Goal: Complete application form

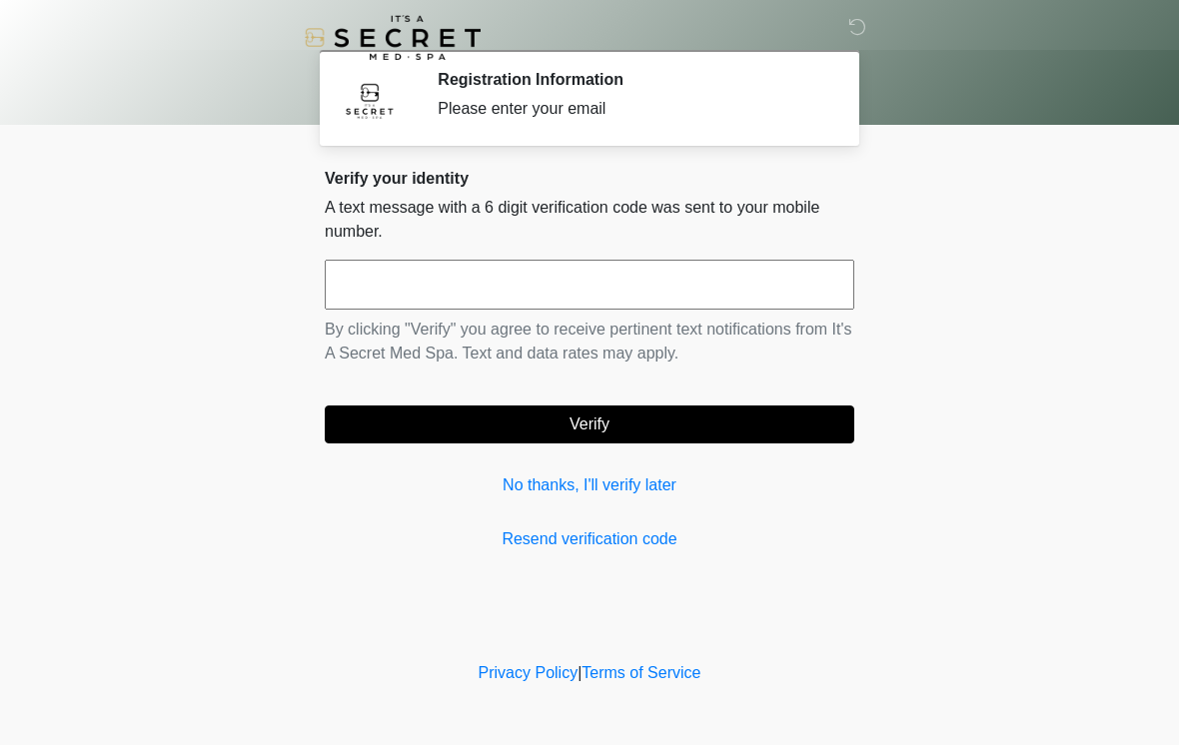
click at [785, 267] on input "text" at bounding box center [590, 285] width 530 height 50
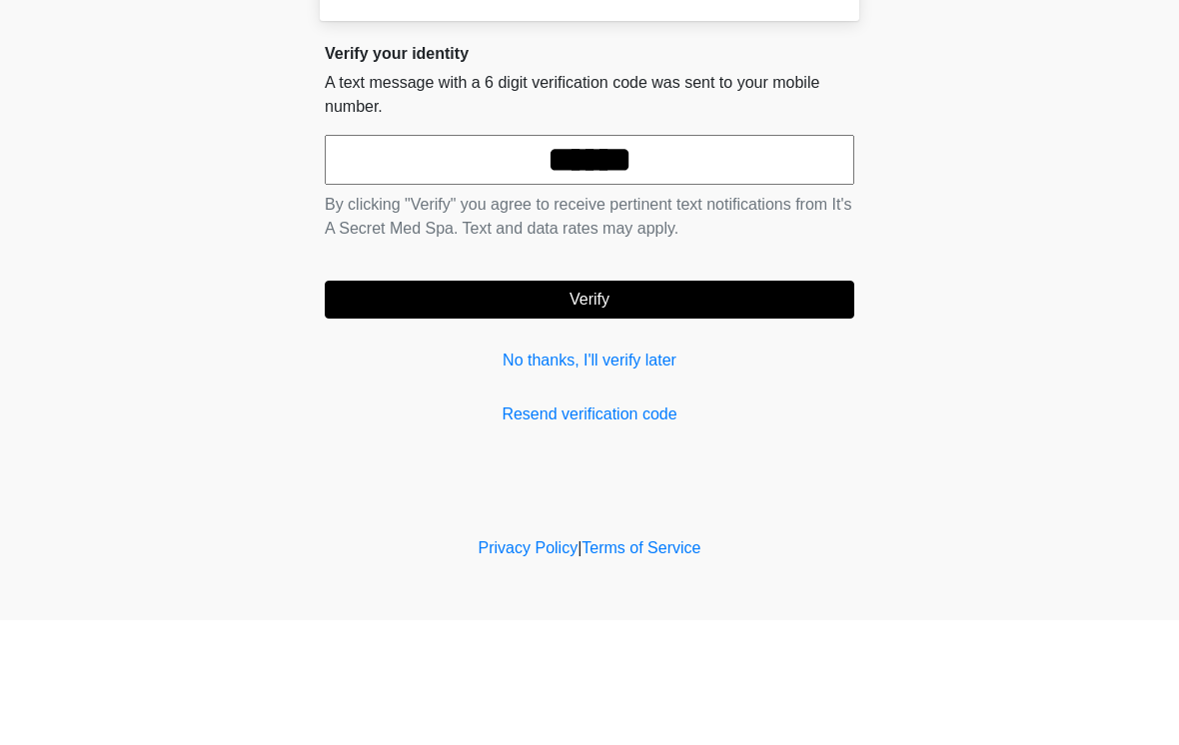
type input "******"
click at [750, 406] on button "Verify" at bounding box center [590, 425] width 530 height 38
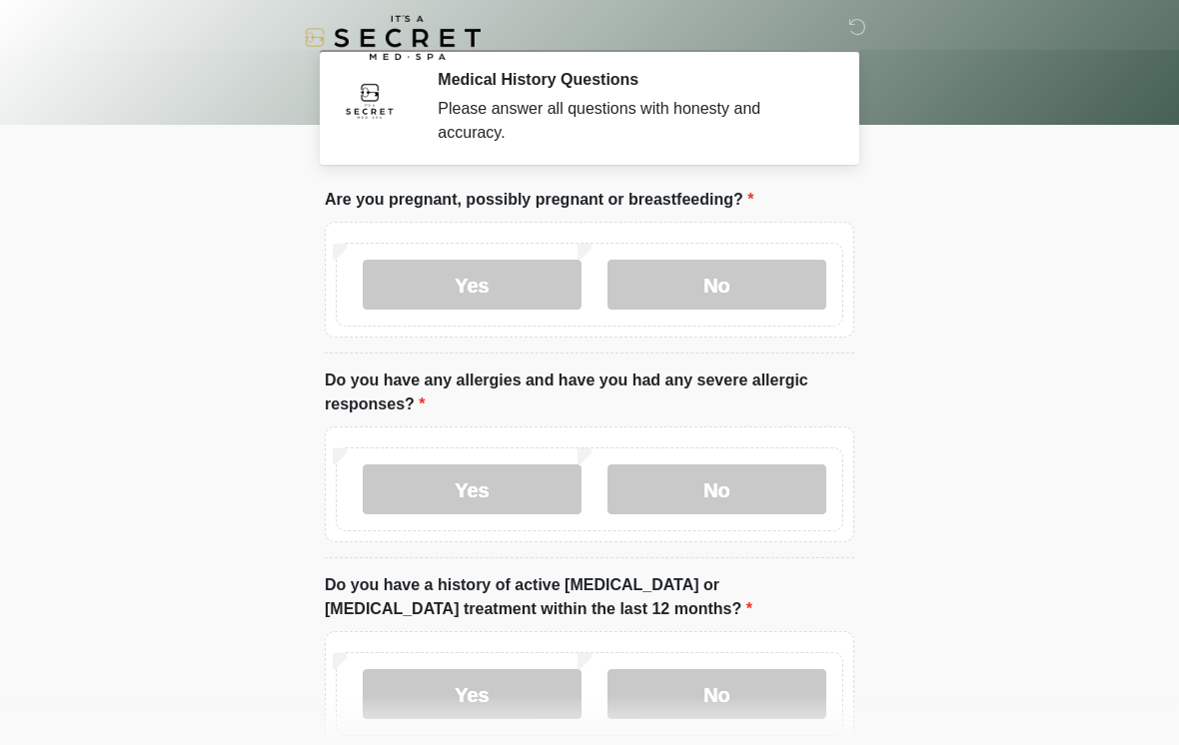
click at [773, 284] on label "No" at bounding box center [717, 285] width 219 height 50
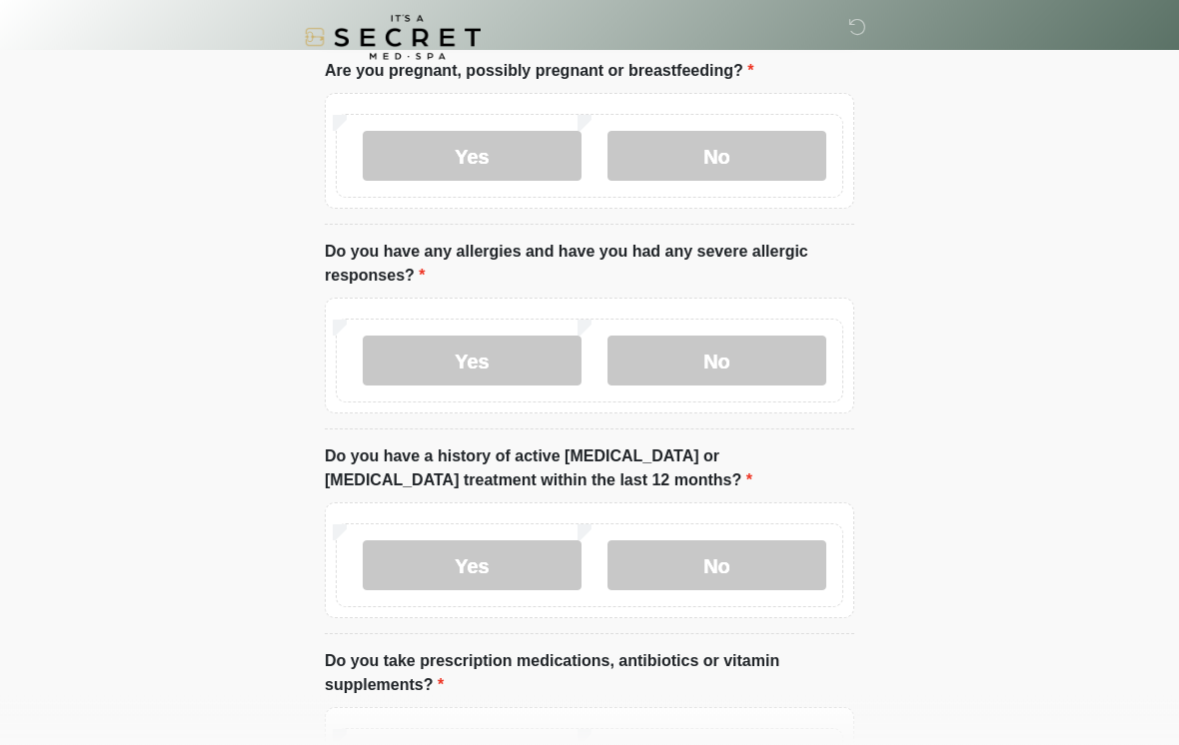
click at [758, 369] on label "No" at bounding box center [717, 362] width 219 height 50
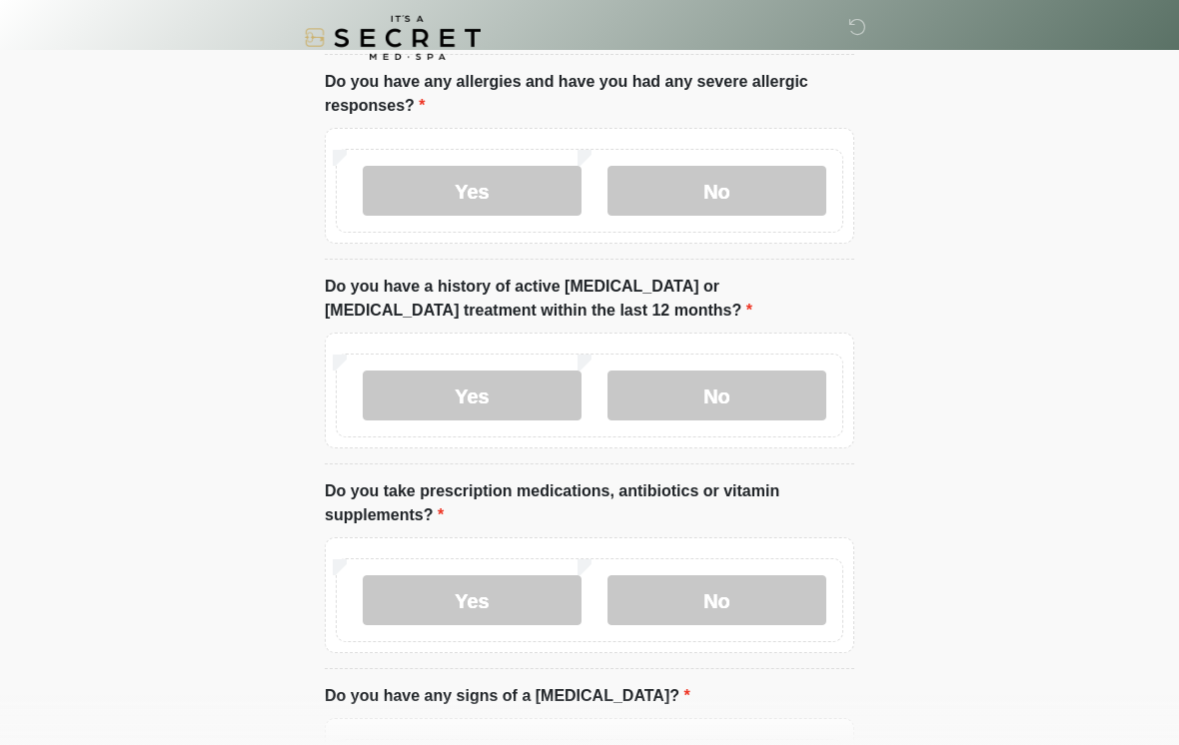
scroll to position [301, 0]
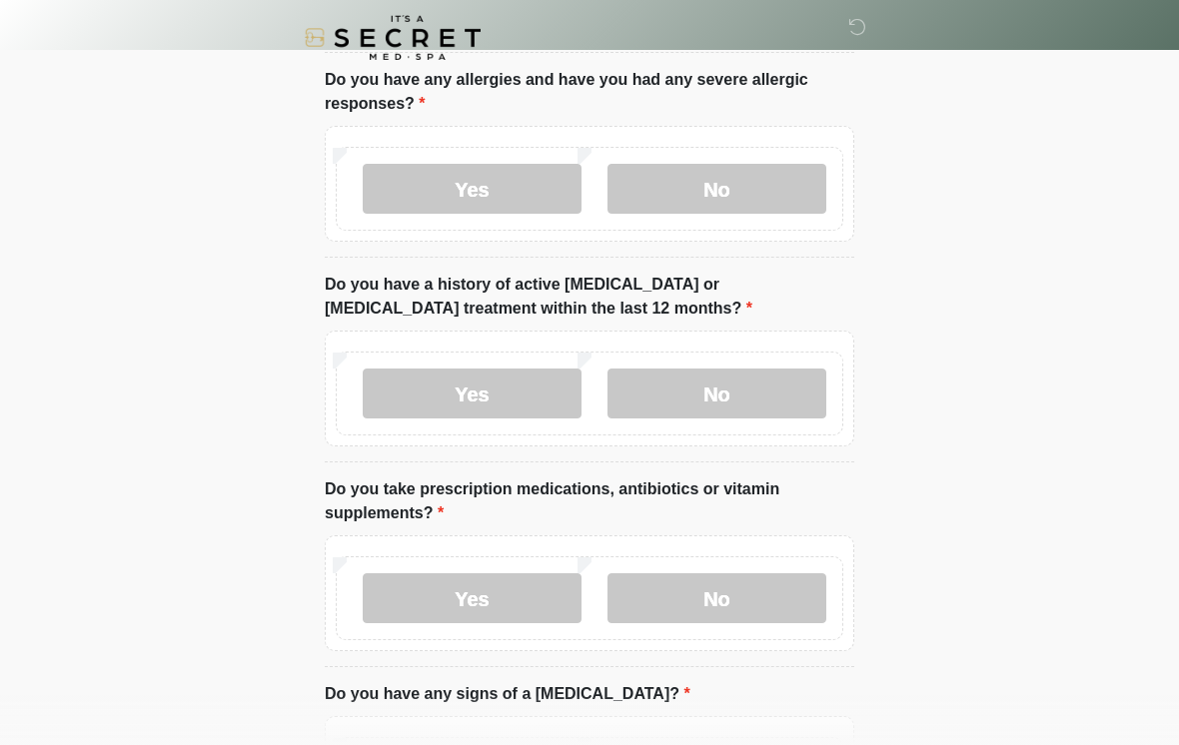
click at [776, 377] on label "No" at bounding box center [717, 394] width 219 height 50
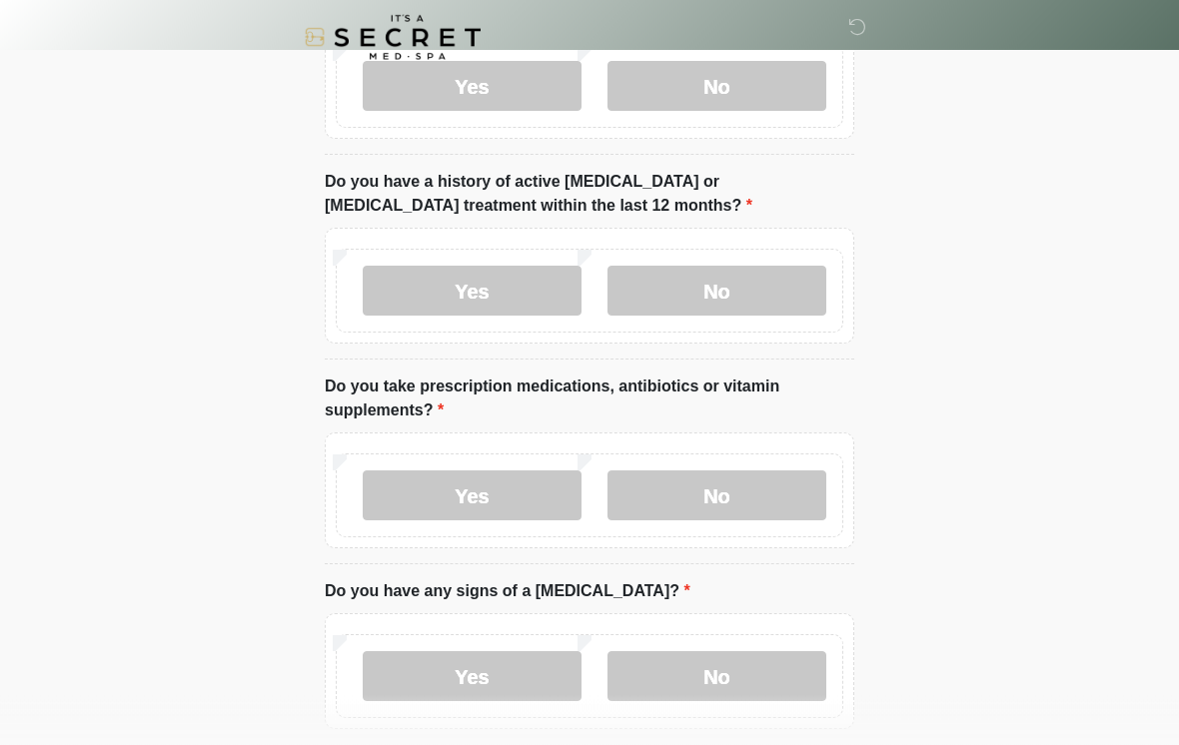
scroll to position [408, 0]
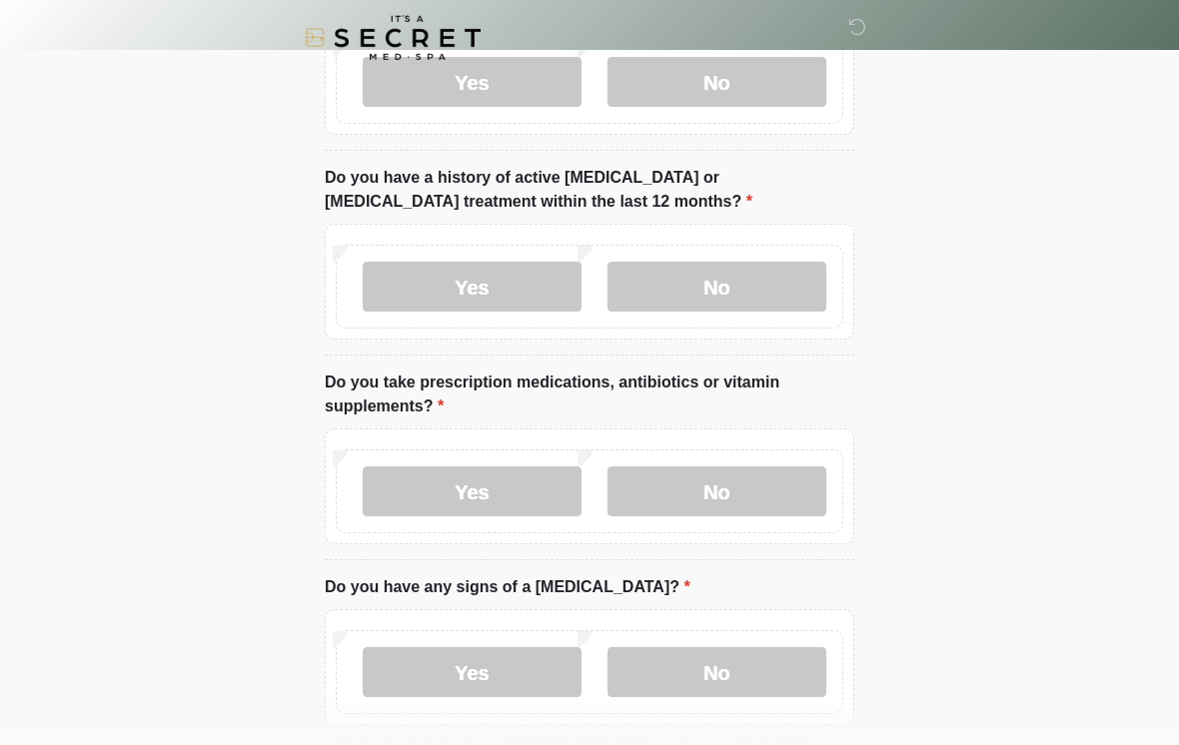
click at [521, 497] on label "Yes" at bounding box center [472, 492] width 219 height 50
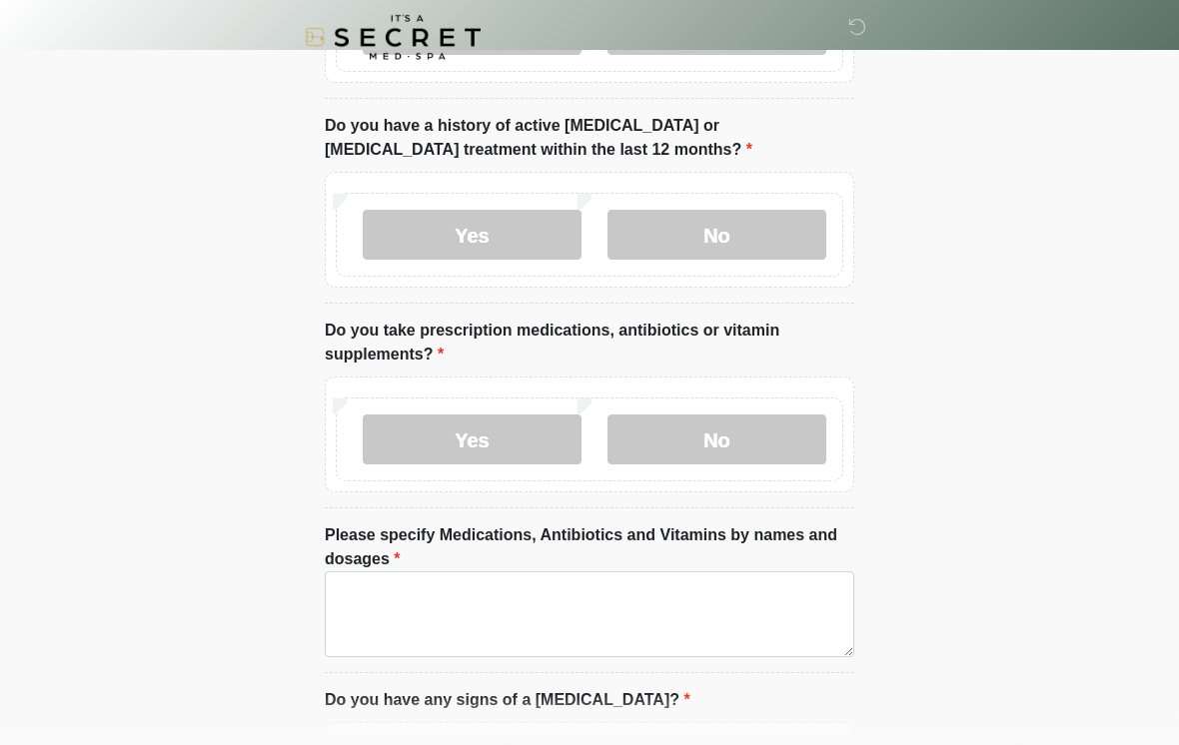
scroll to position [559, 0]
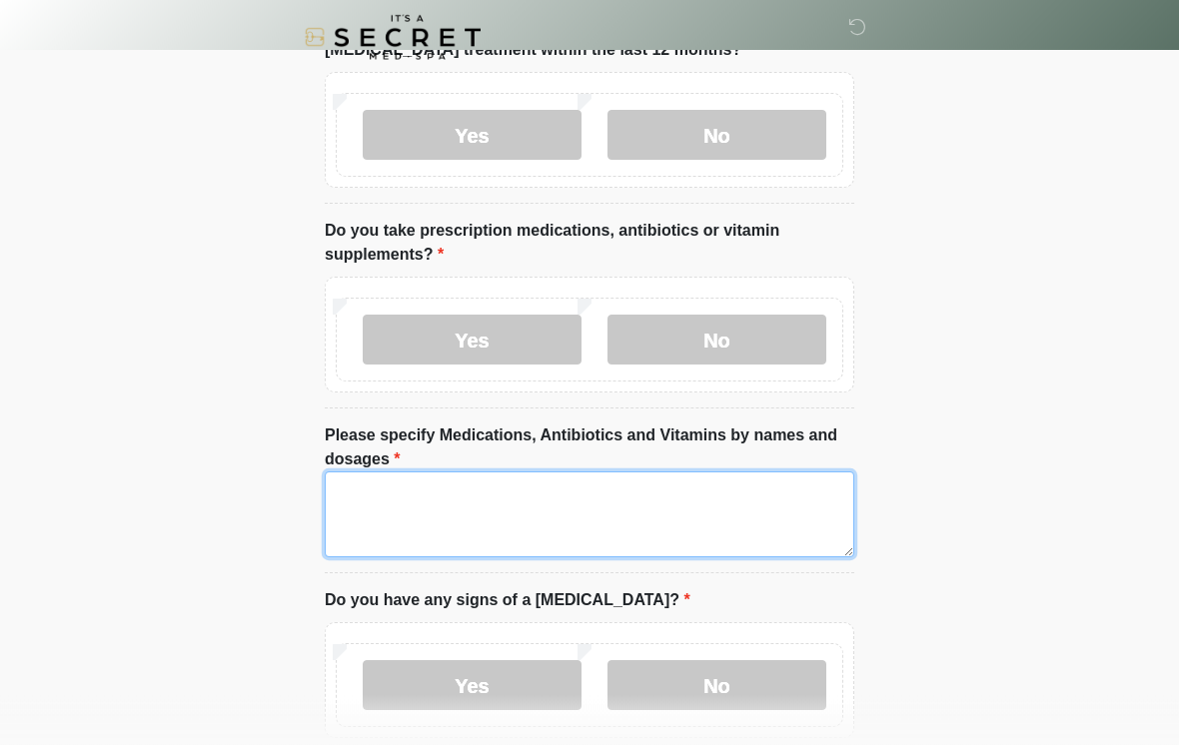
click at [766, 527] on textarea "Please specify Medications, Antibiotics and Vitamins by names and dosages" at bounding box center [590, 516] width 530 height 86
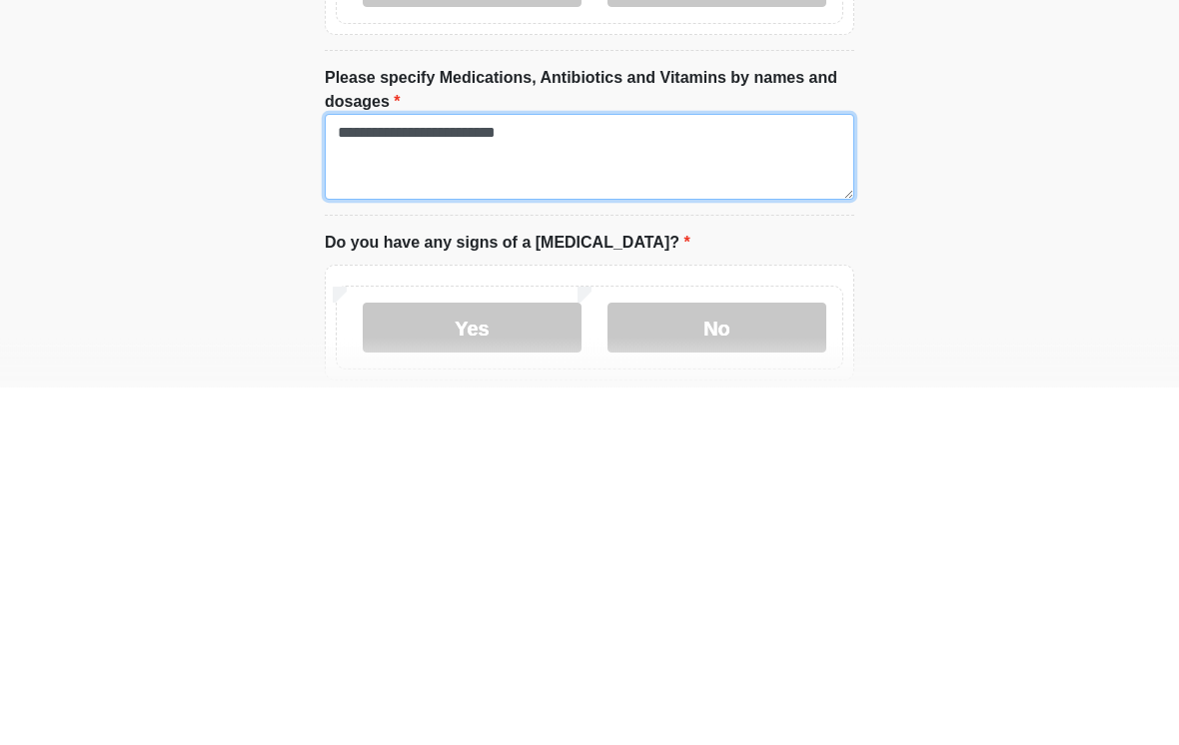
scroll to position [605, 0]
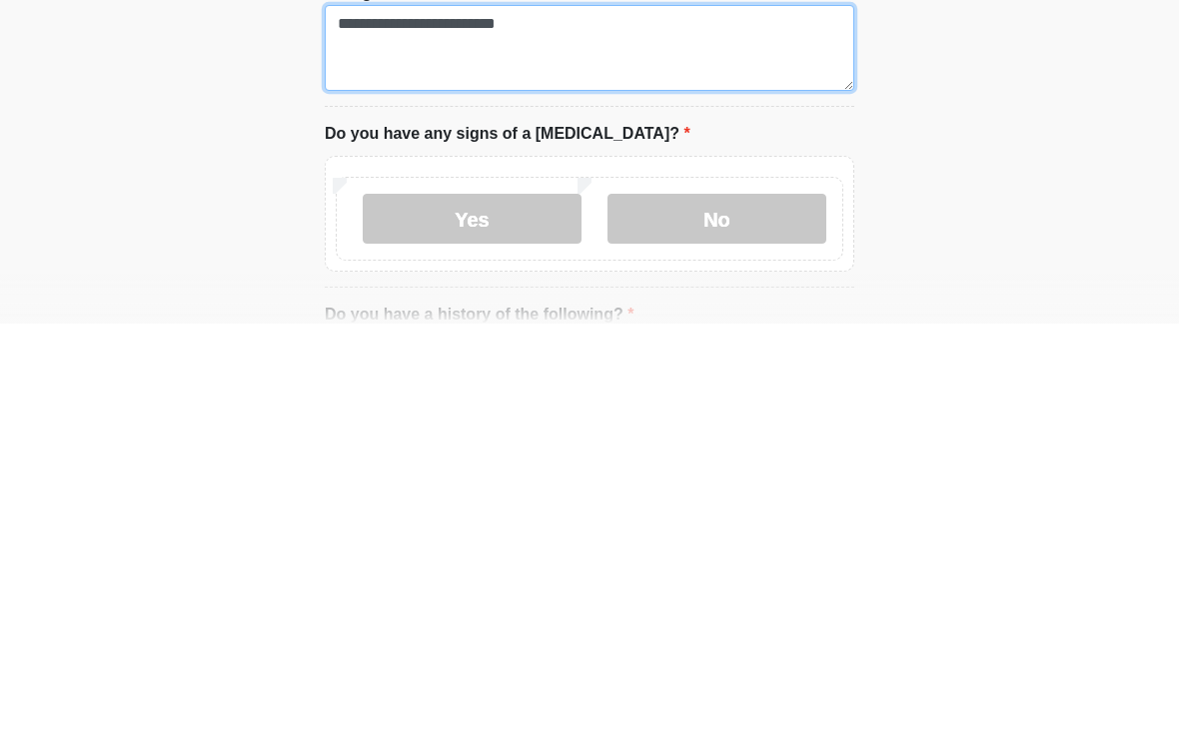
type textarea "**********"
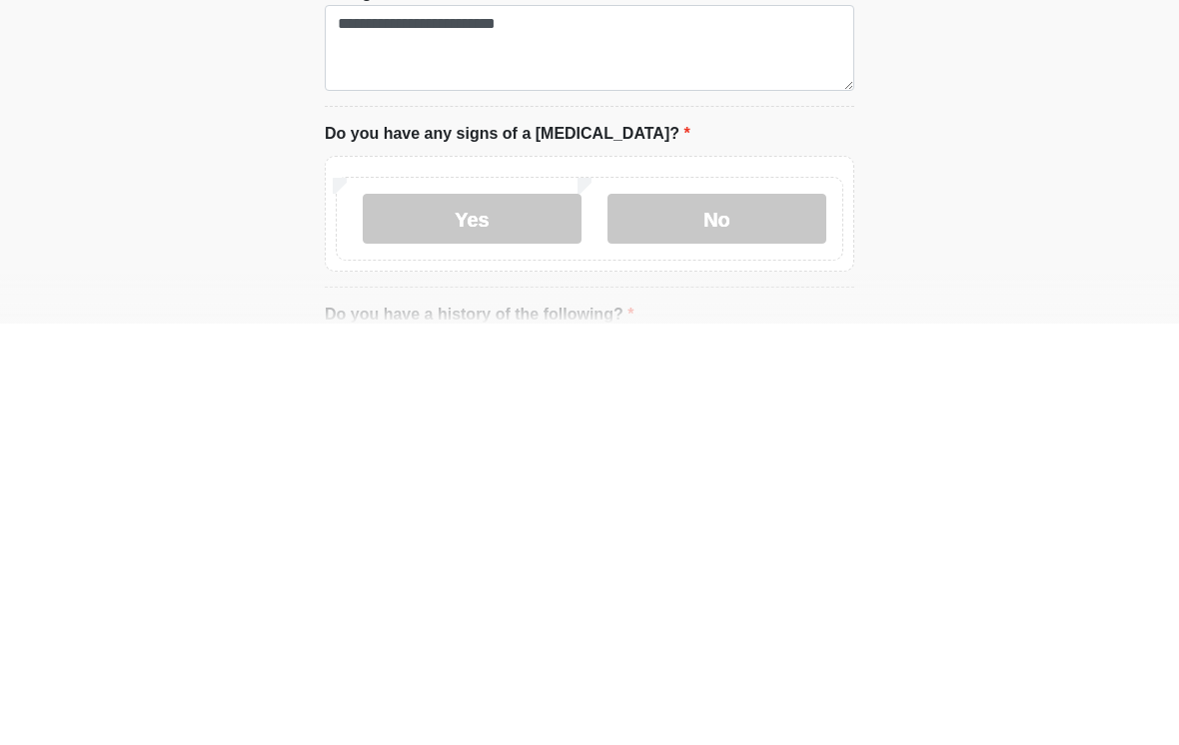
click at [704, 616] on label "No" at bounding box center [717, 641] width 219 height 50
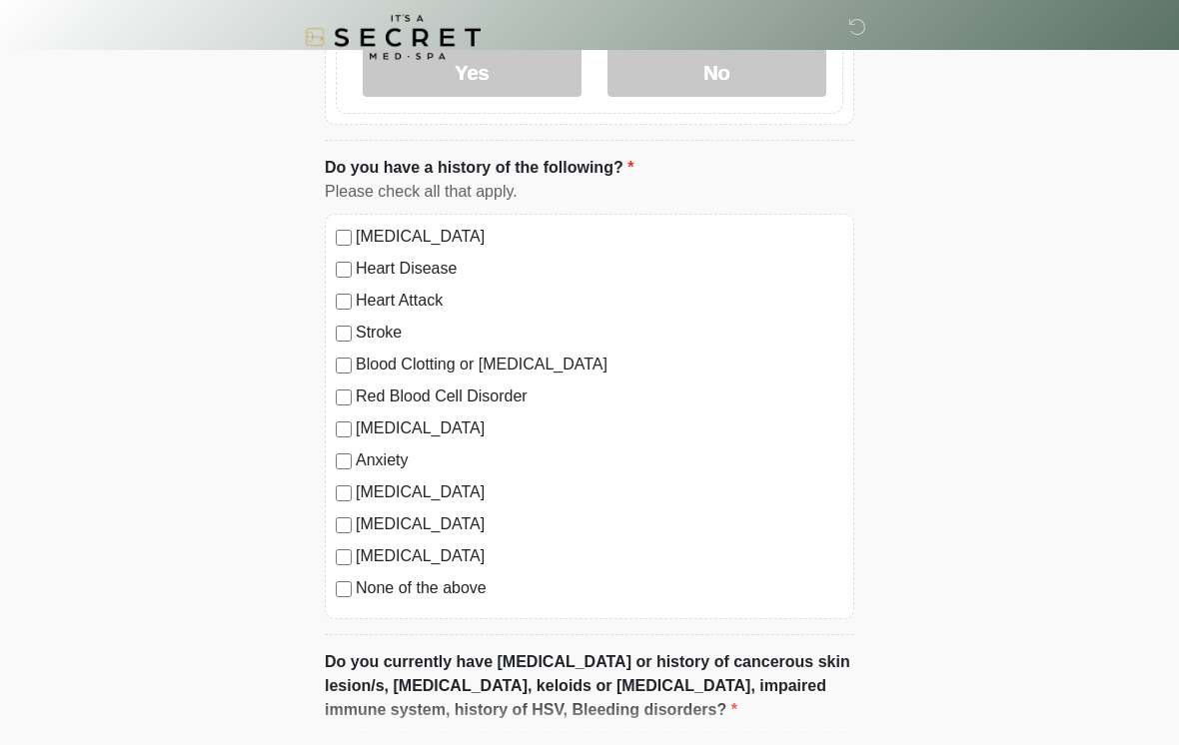
scroll to position [1175, 0]
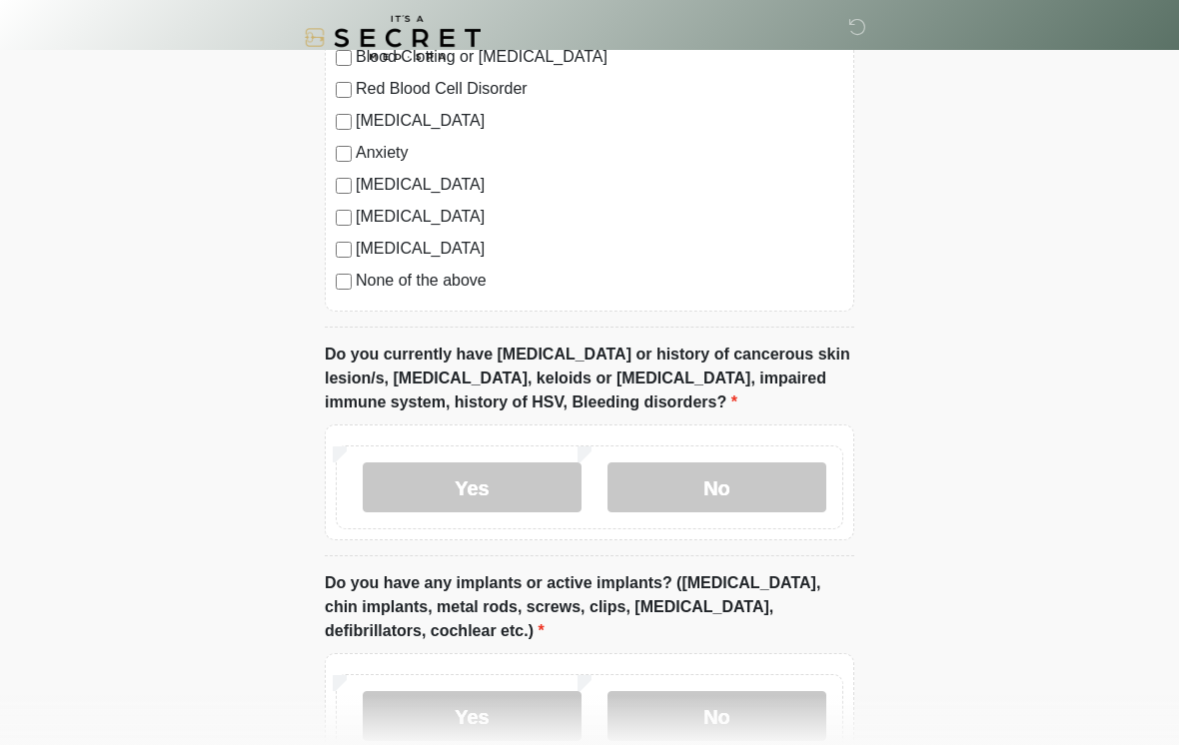
click at [726, 494] on label "No" at bounding box center [717, 488] width 219 height 50
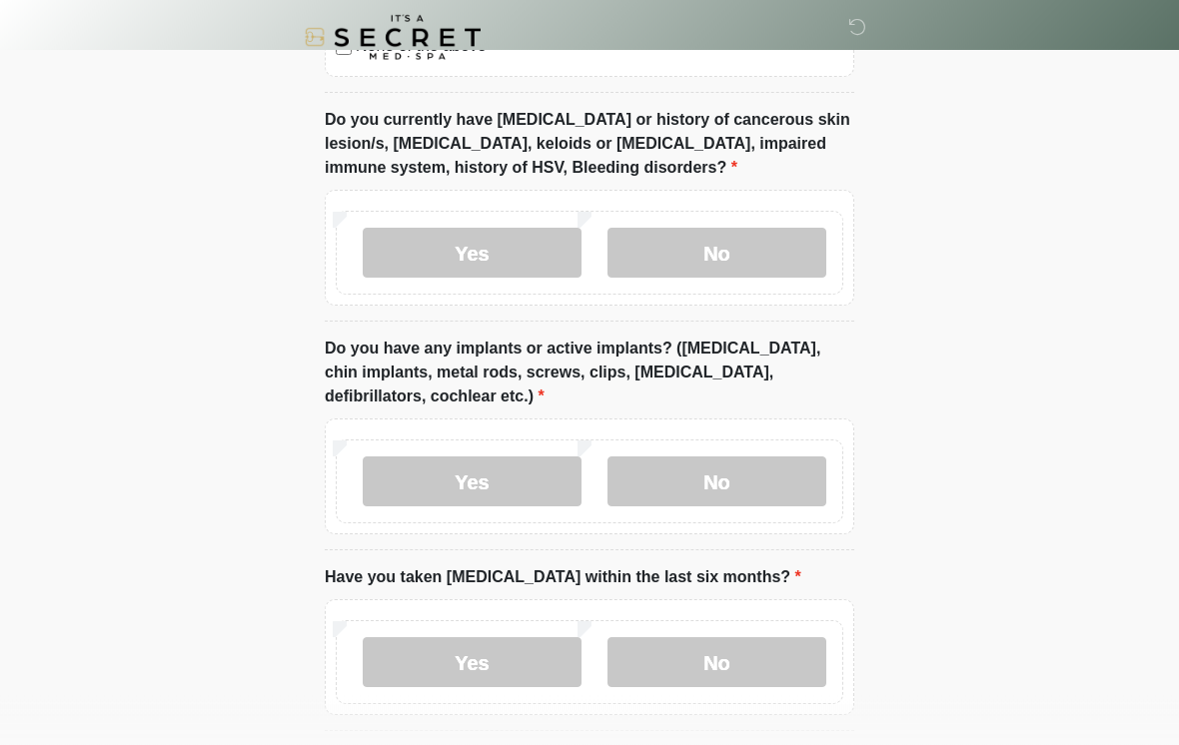
scroll to position [1716, 0]
click at [758, 479] on label "No" at bounding box center [717, 482] width 219 height 50
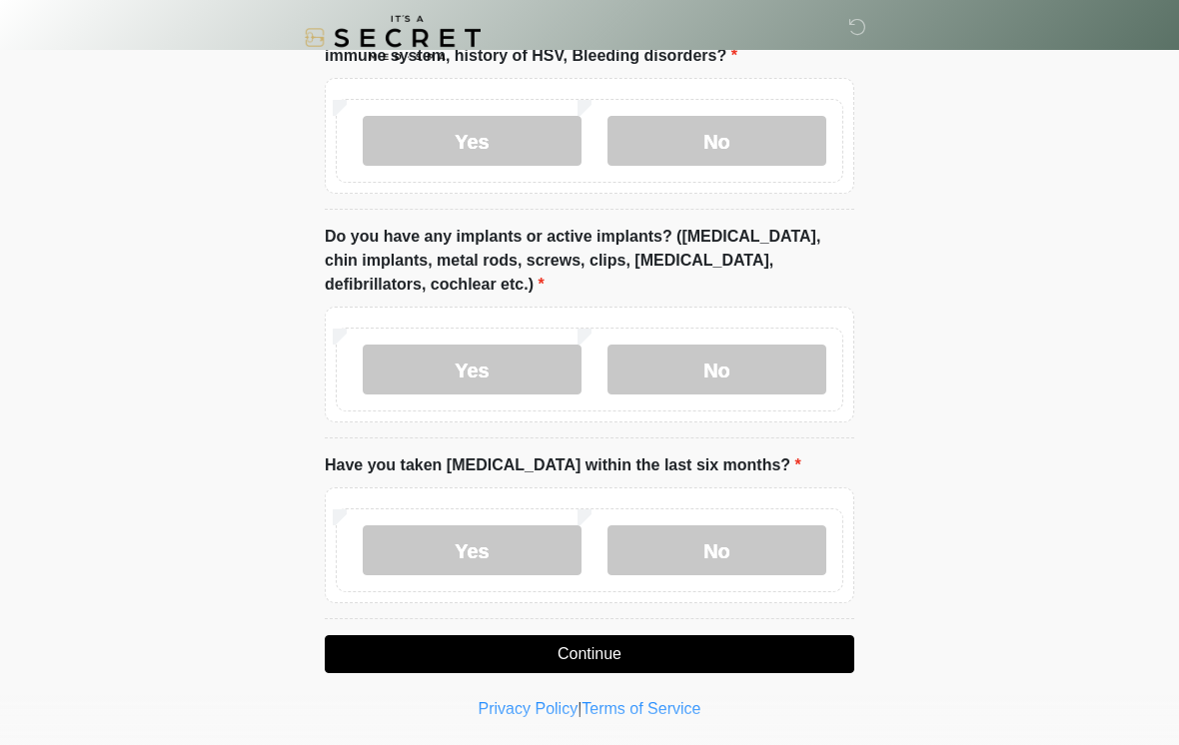
click at [778, 549] on label "No" at bounding box center [717, 551] width 219 height 50
click at [787, 636] on button "Continue" at bounding box center [590, 654] width 530 height 38
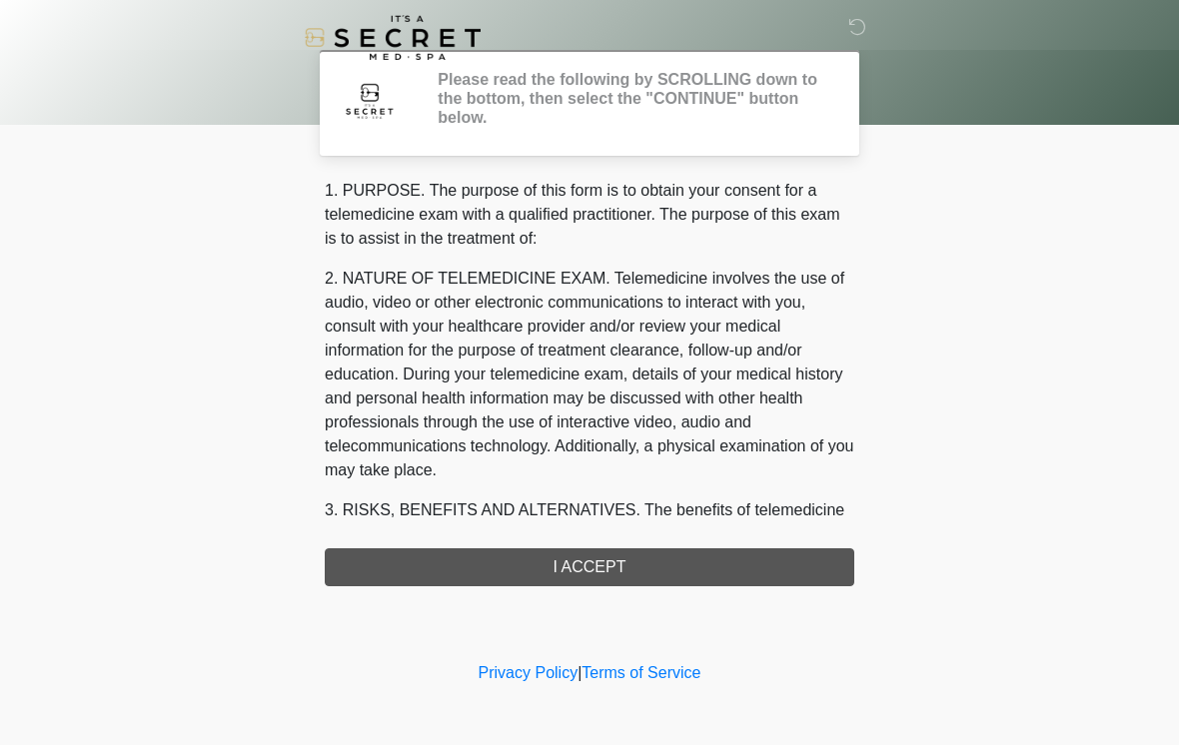
scroll to position [0, 0]
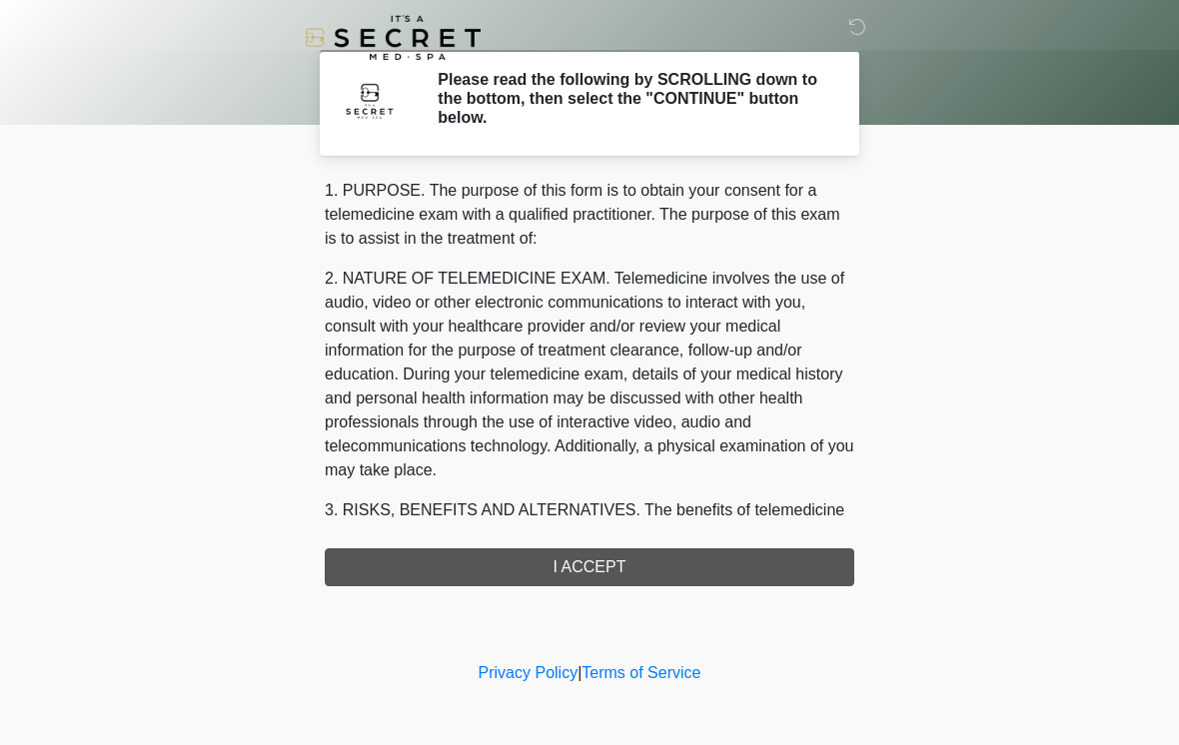
click at [776, 564] on div "1. PURPOSE. The purpose of this form is to obtain your consent for a telemedici…" at bounding box center [590, 383] width 530 height 408
click at [700, 564] on div "1. PURPOSE. The purpose of this form is to obtain your consent for a telemedici…" at bounding box center [590, 383] width 530 height 408
click at [629, 568] on div "1. PURPOSE. The purpose of this form is to obtain your consent for a telemedici…" at bounding box center [590, 383] width 530 height 408
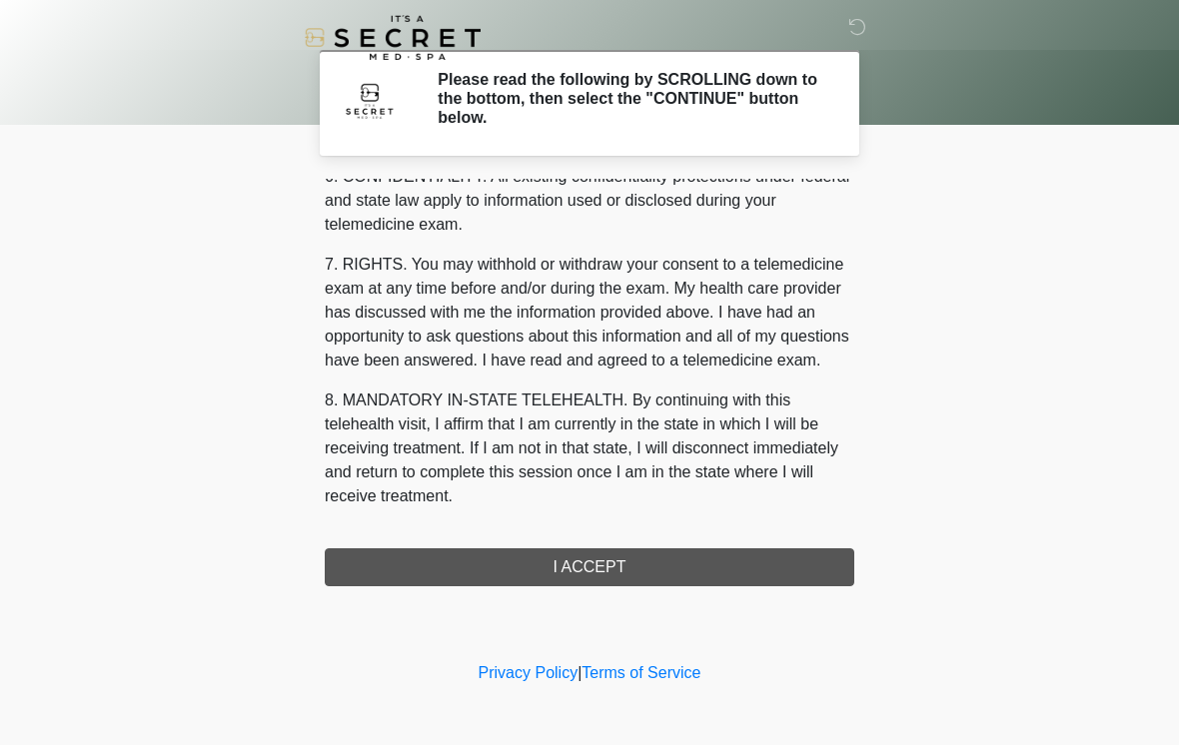
scroll to position [813, 0]
click at [625, 577] on button "I ACCEPT" at bounding box center [590, 568] width 530 height 38
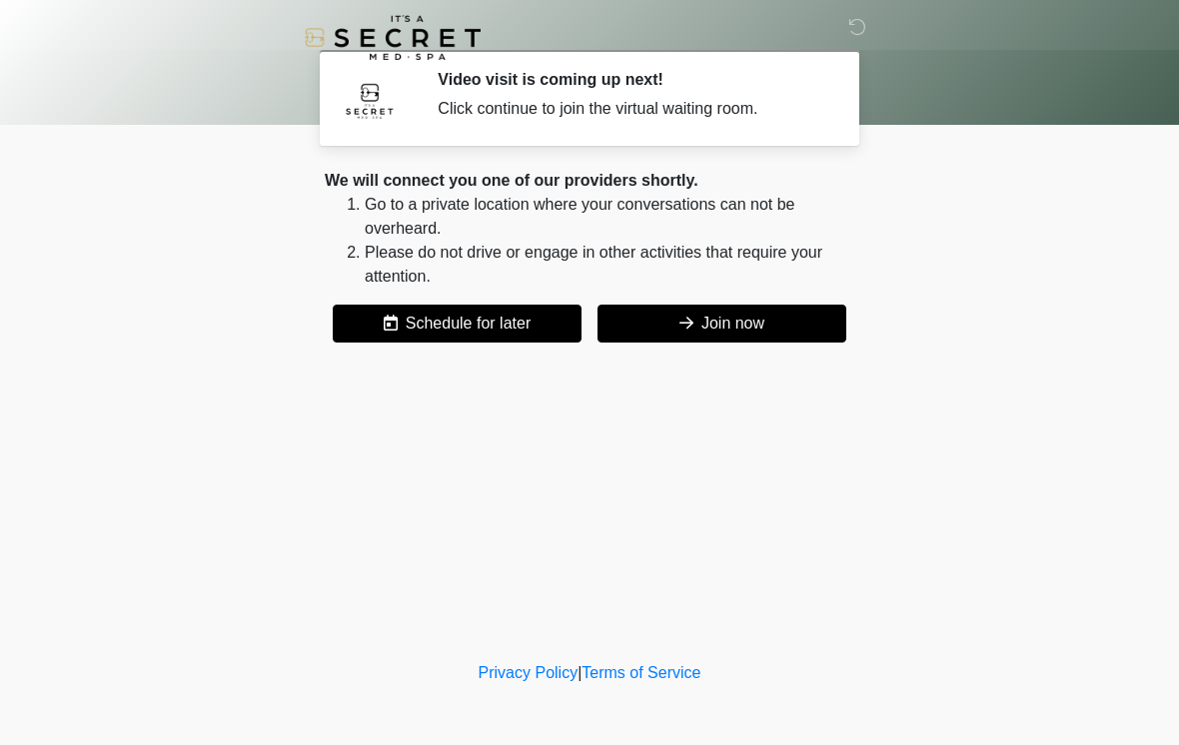
click at [780, 322] on button "Join now" at bounding box center [722, 324] width 249 height 38
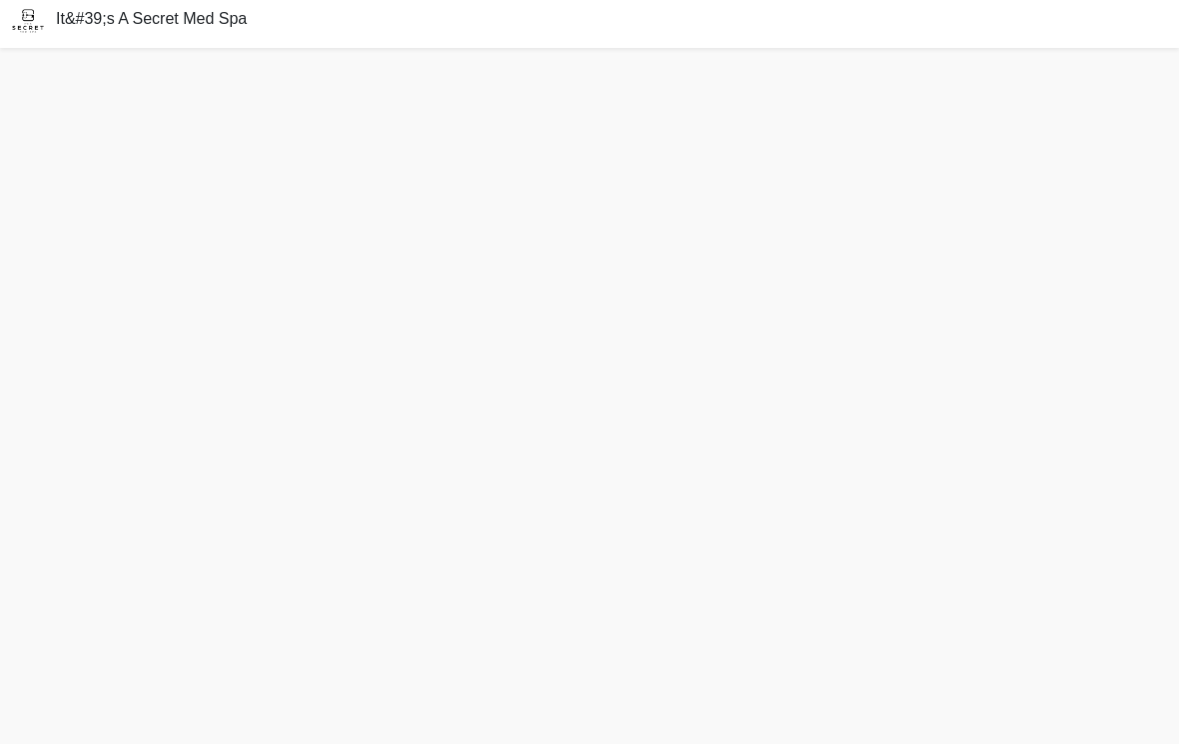
scroll to position [24, 0]
